Goal: Task Accomplishment & Management: Manage account settings

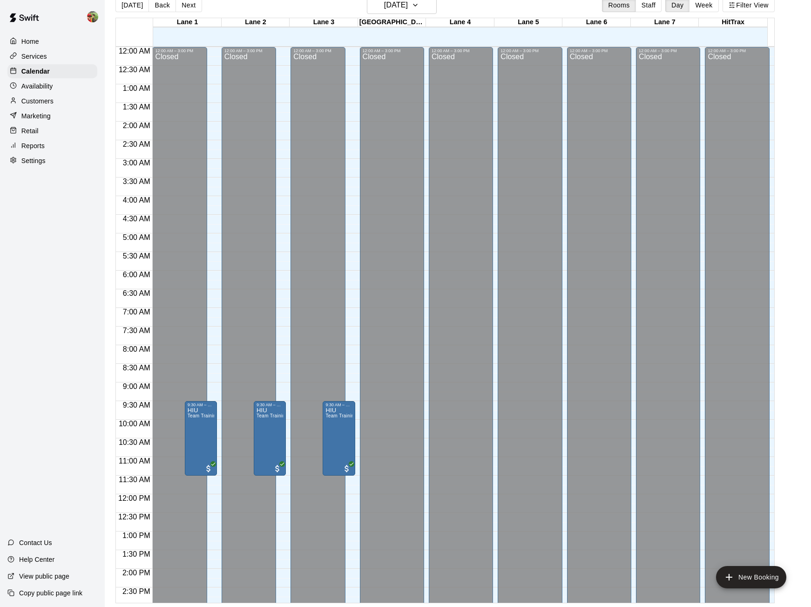
scroll to position [339, 0]
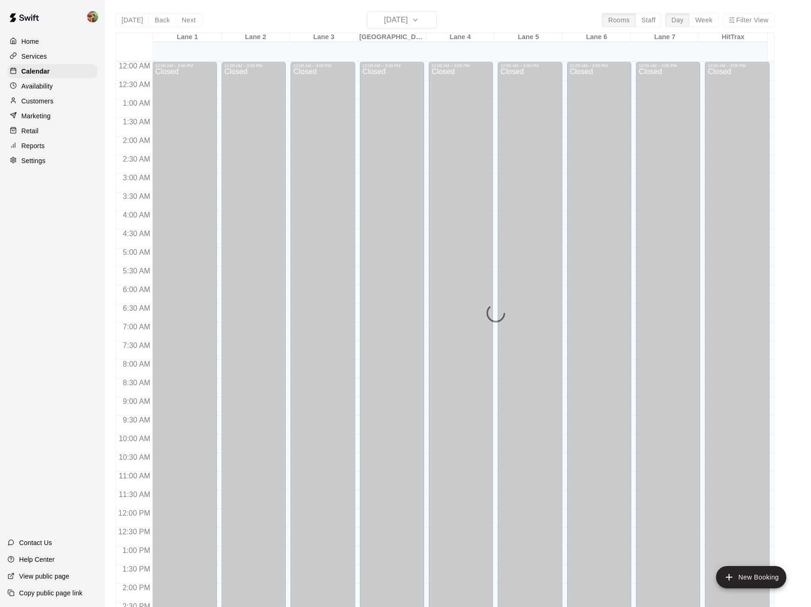
scroll to position [311, 0]
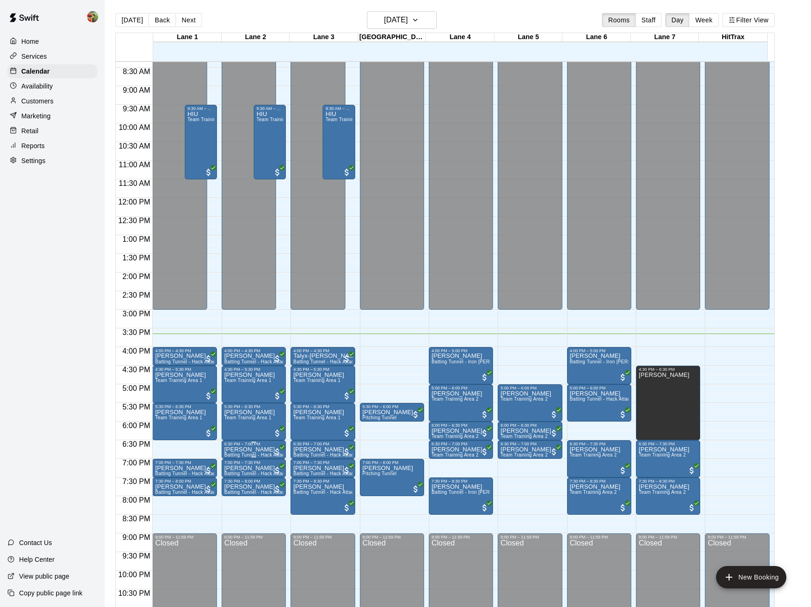
click at [243, 449] on p "[PERSON_NAME]" at bounding box center [253, 449] width 59 height 0
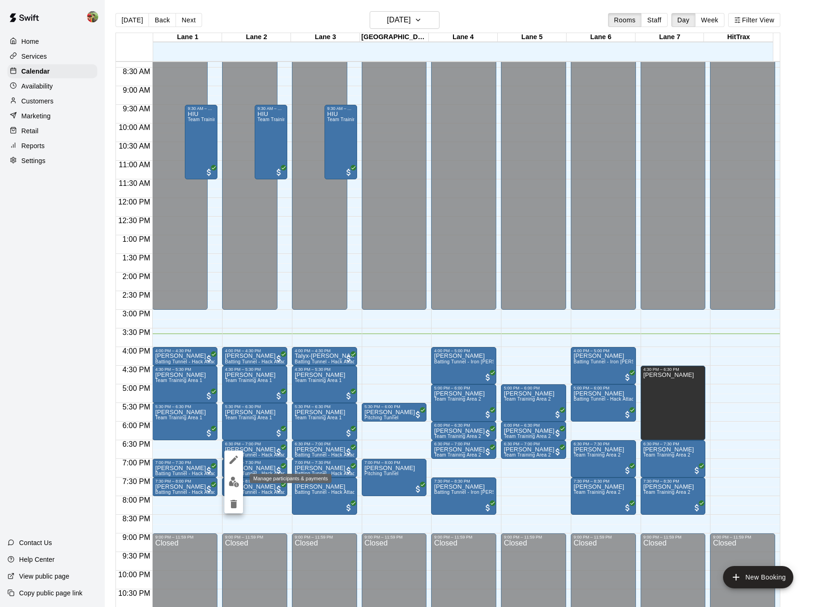
click at [237, 483] on img "edit" at bounding box center [234, 481] width 11 height 11
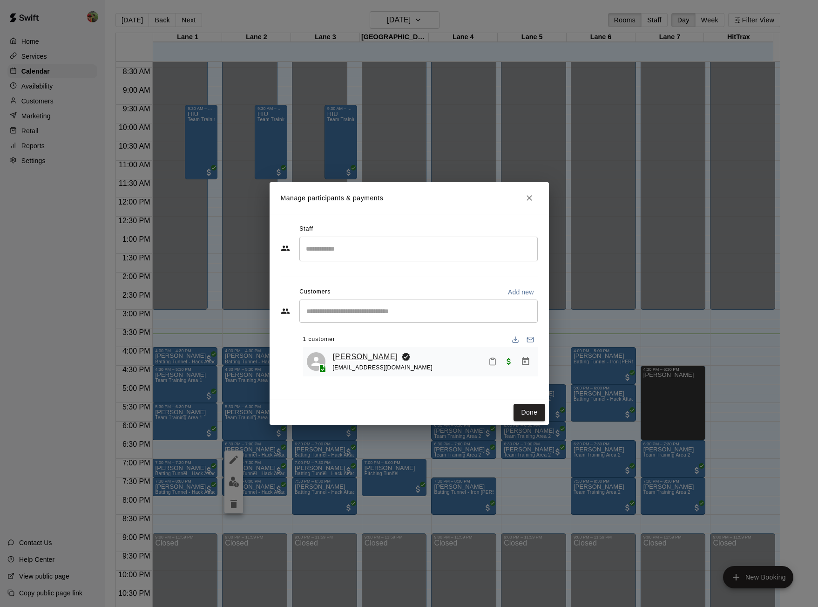
click at [351, 357] on link "[PERSON_NAME]" at bounding box center [365, 357] width 65 height 12
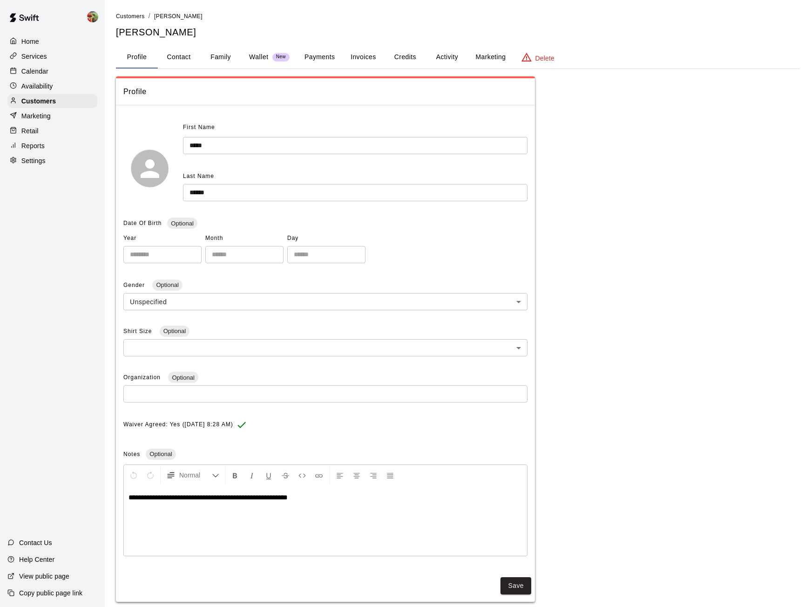
click at [450, 54] on button "Activity" at bounding box center [447, 57] width 42 height 22
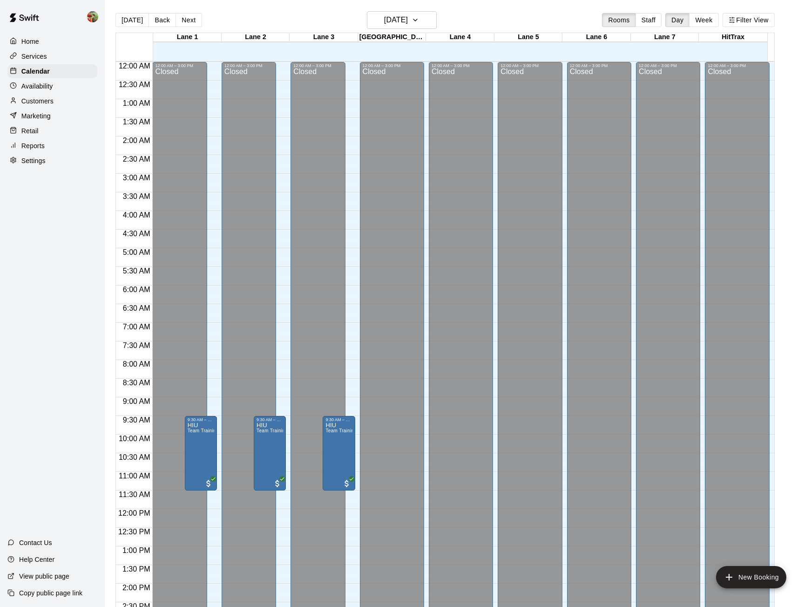
scroll to position [311, 0]
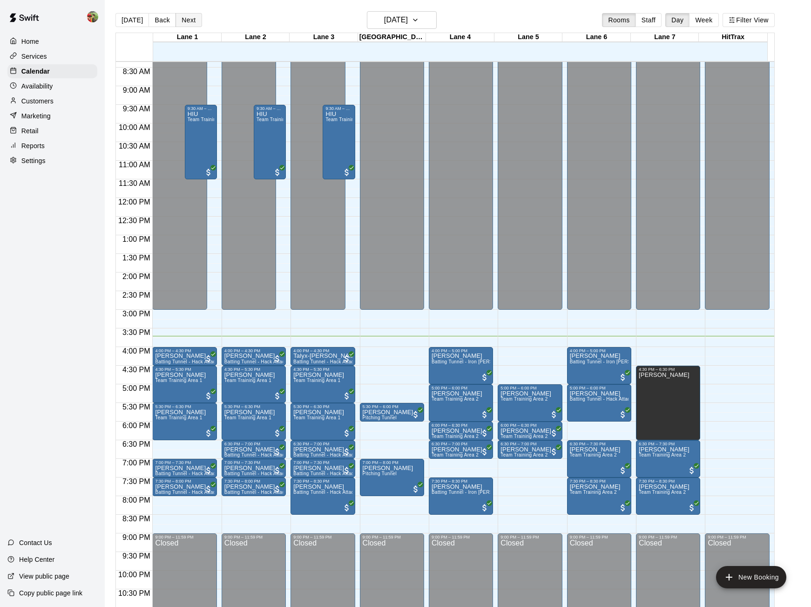
click at [190, 21] on button "Next" at bounding box center [189, 20] width 26 height 14
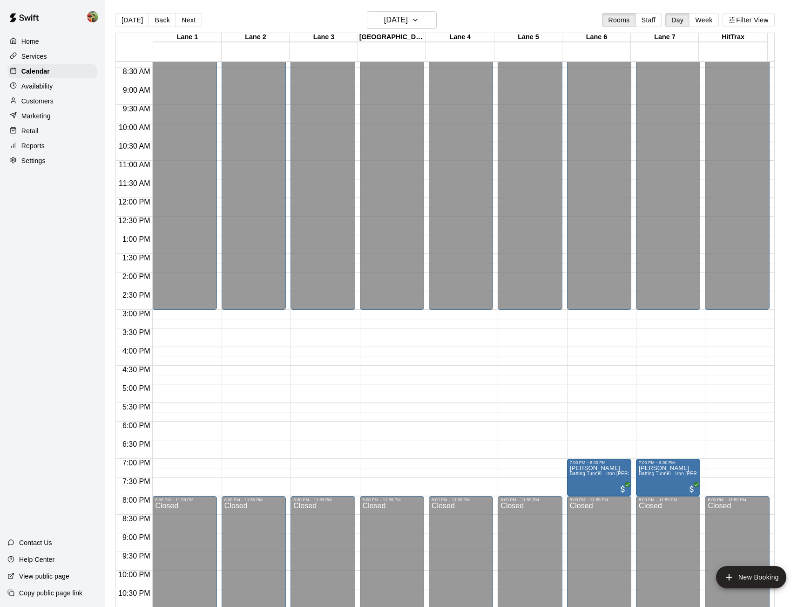
click at [50, 101] on p "Customers" at bounding box center [37, 100] width 32 height 9
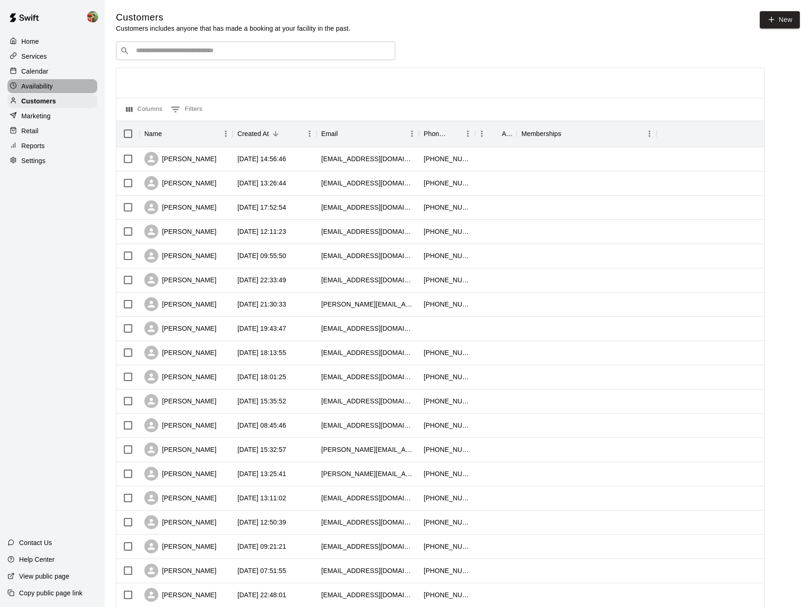
click at [43, 83] on p "Availability" at bounding box center [37, 85] width 32 height 9
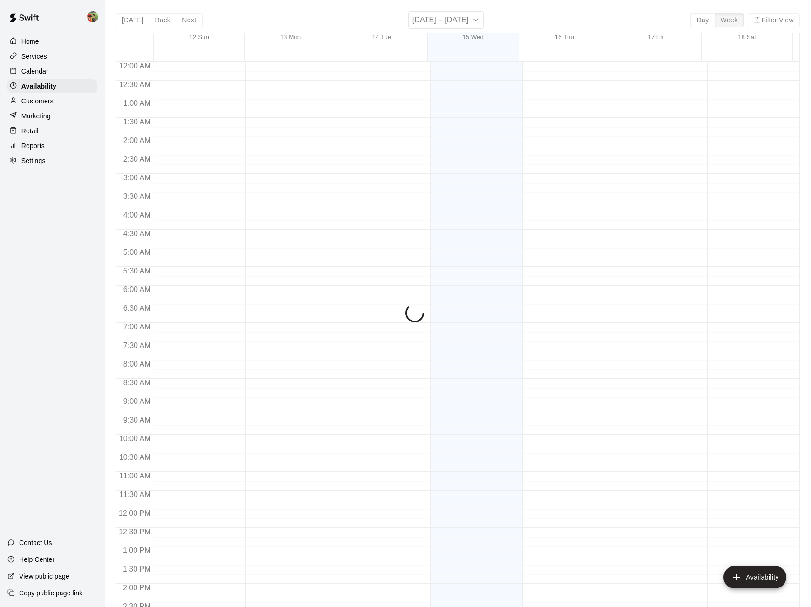
scroll to position [339, 0]
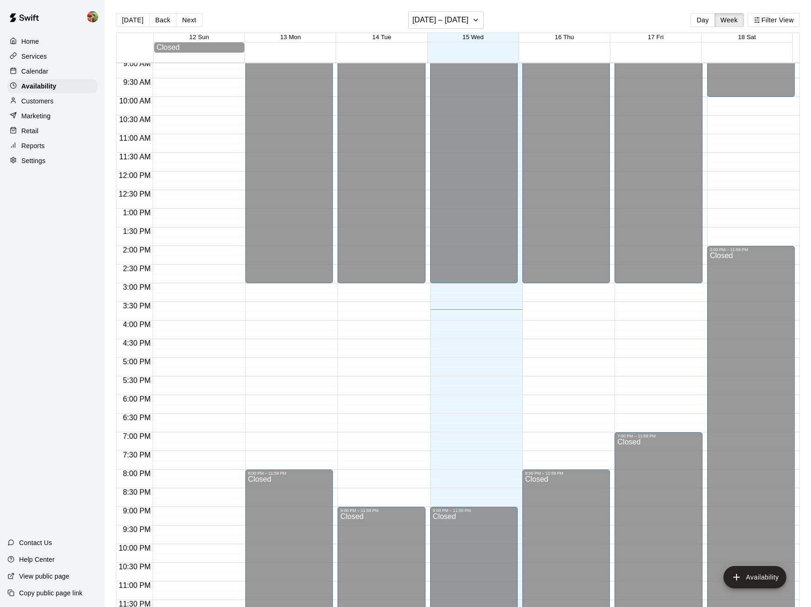
click at [43, 68] on p "Calendar" at bounding box center [34, 71] width 27 height 9
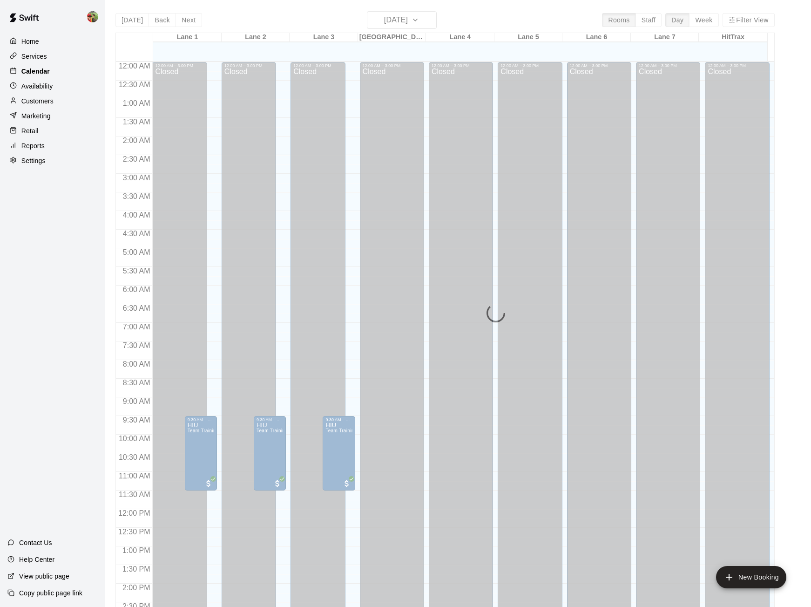
scroll to position [311, 0]
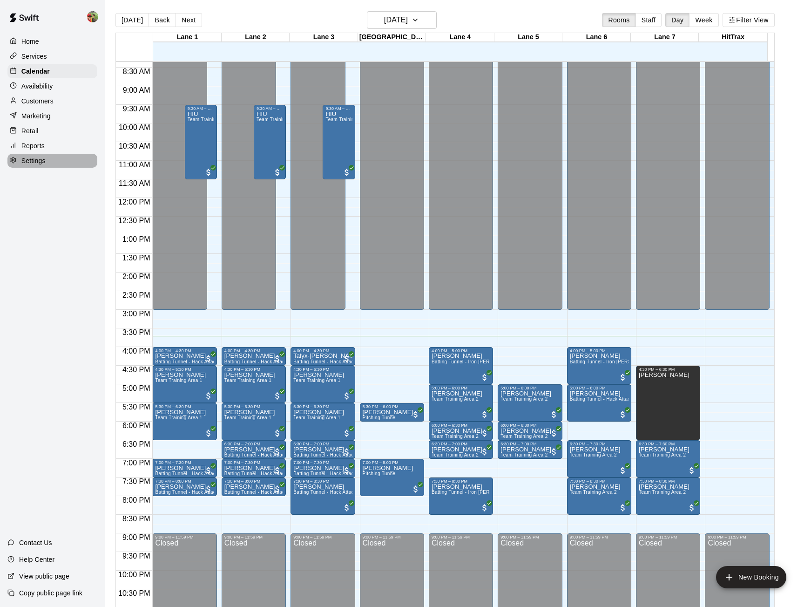
click at [38, 159] on p "Settings" at bounding box center [33, 160] width 24 height 9
select select "**"
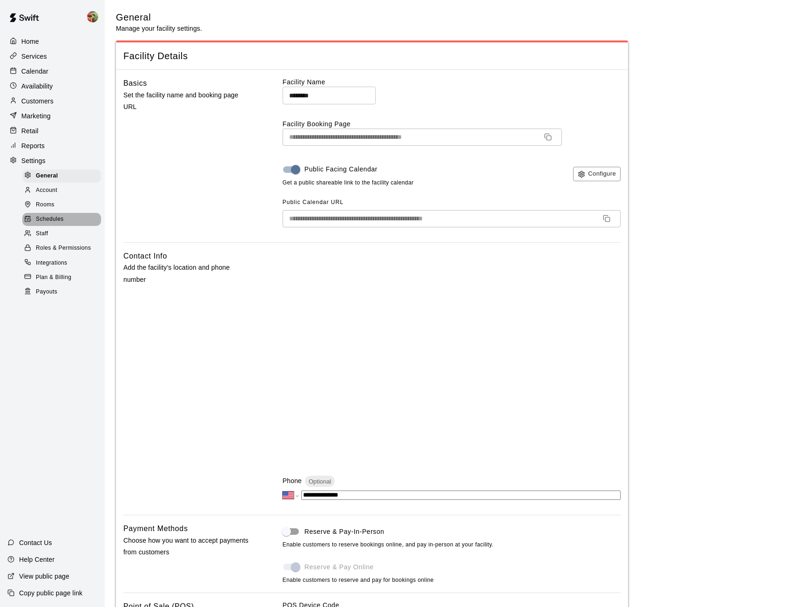
click at [41, 215] on span "Schedules" at bounding box center [50, 219] width 28 height 9
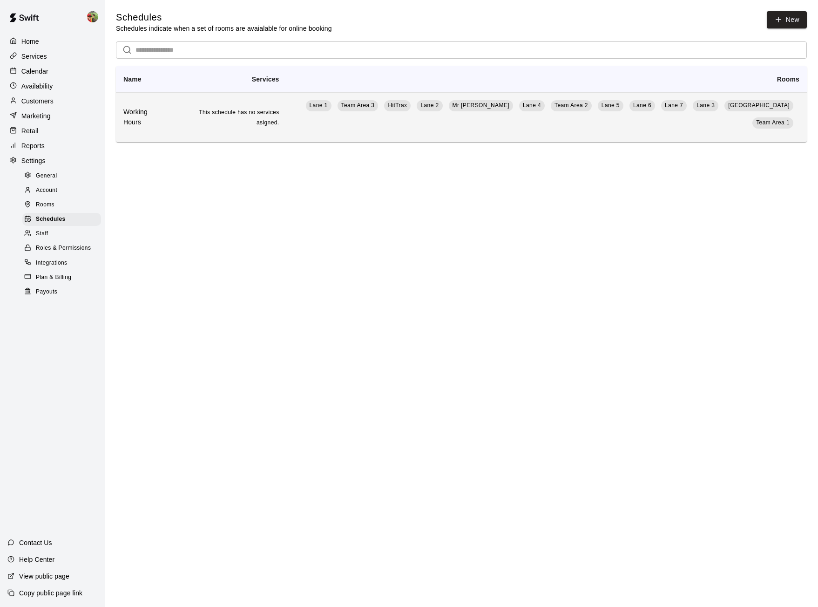
click at [255, 112] on span "This schedule has no services asigned." at bounding box center [239, 117] width 80 height 17
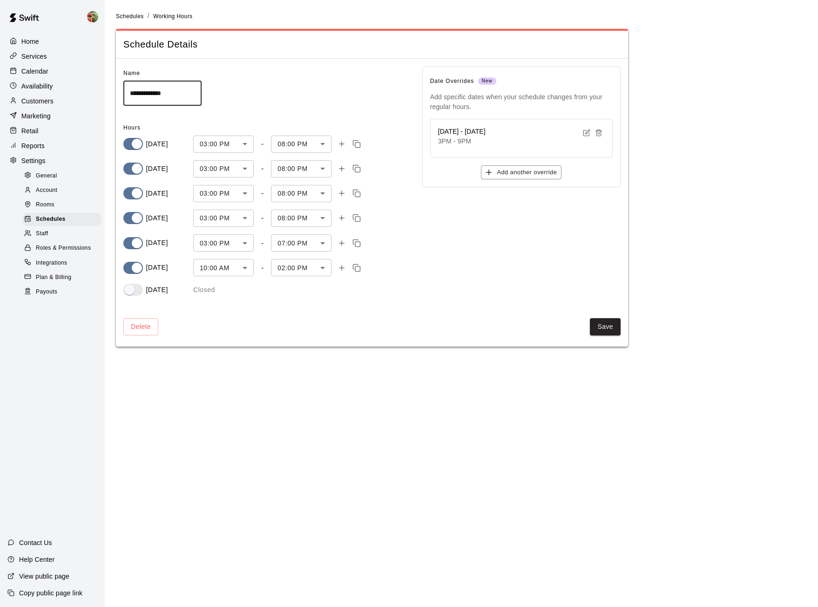
click at [585, 131] on icon "button" at bounding box center [586, 132] width 7 height 7
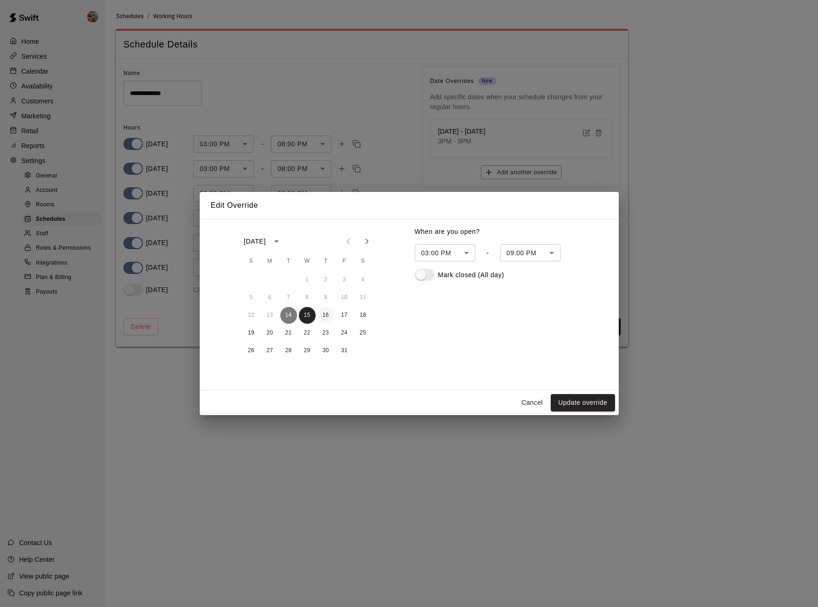
click at [325, 315] on button "16" at bounding box center [326, 315] width 17 height 17
click at [601, 401] on button "Update override" at bounding box center [583, 402] width 64 height 17
type input "******"
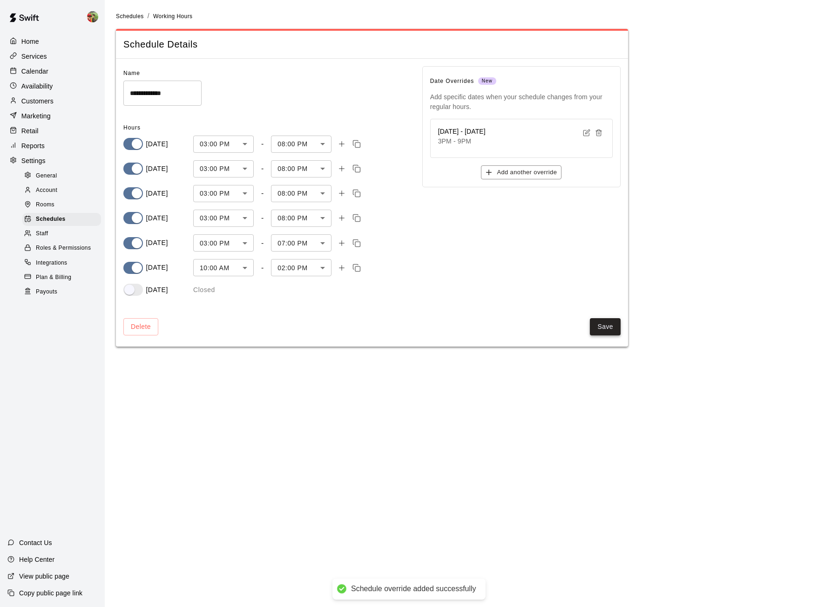
click at [607, 328] on button "Save" at bounding box center [605, 326] width 31 height 17
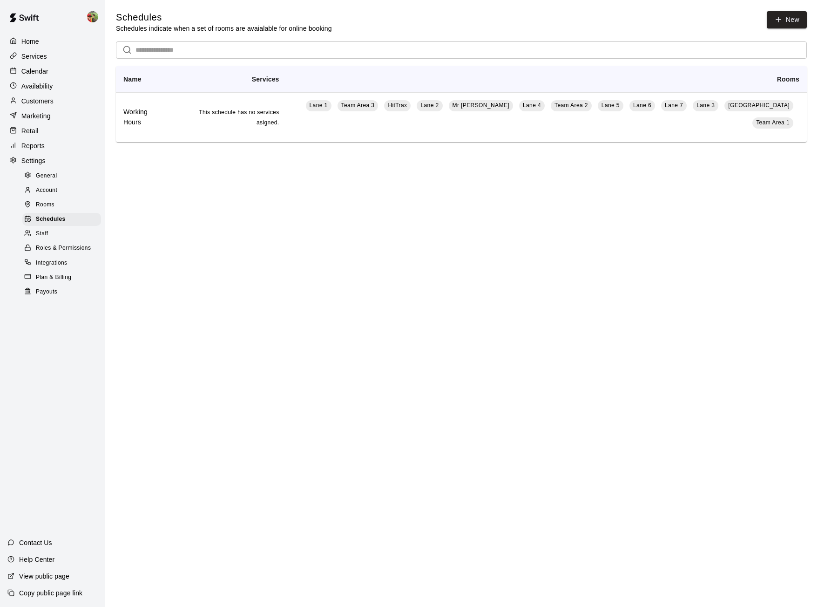
click at [427, 168] on html "Home Services Calendar Availability Customers Marketing Retail Reports Settings…" at bounding box center [409, 84] width 818 height 168
click at [29, 562] on p "Help Center" at bounding box center [36, 559] width 35 height 9
click at [47, 559] on p "Help Center" at bounding box center [36, 559] width 35 height 9
click at [49, 544] on p "Contact Us" at bounding box center [35, 542] width 33 height 9
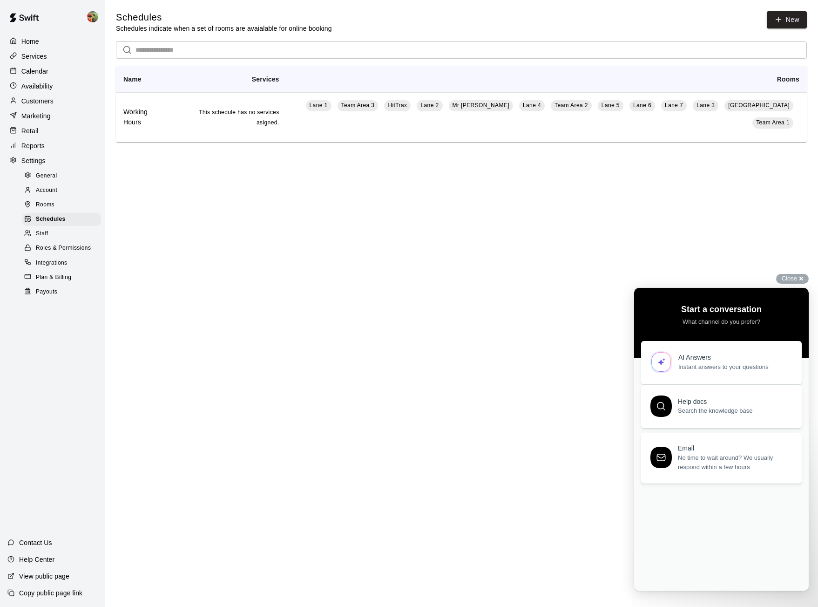
click at [689, 403] on div "Help docs" at bounding box center [734, 402] width 113 height 8
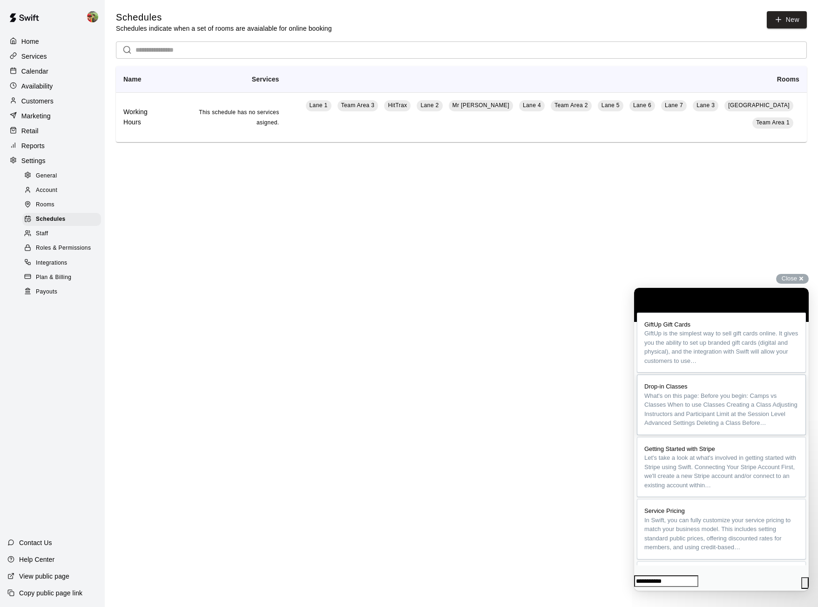
type input "**********"
click at [801, 579] on button "search" at bounding box center [804, 583] width 7 height 12
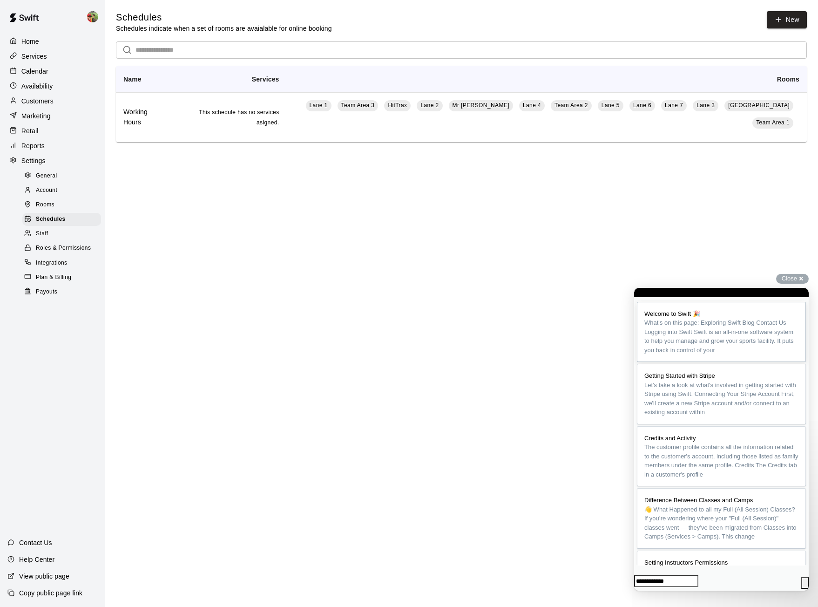
click at [712, 353] on span "What's on this page: Exploring Swift Blog Contact Us Logging into Swift Swift i…" at bounding box center [718, 336] width 149 height 34
